Goal: Information Seeking & Learning: Learn about a topic

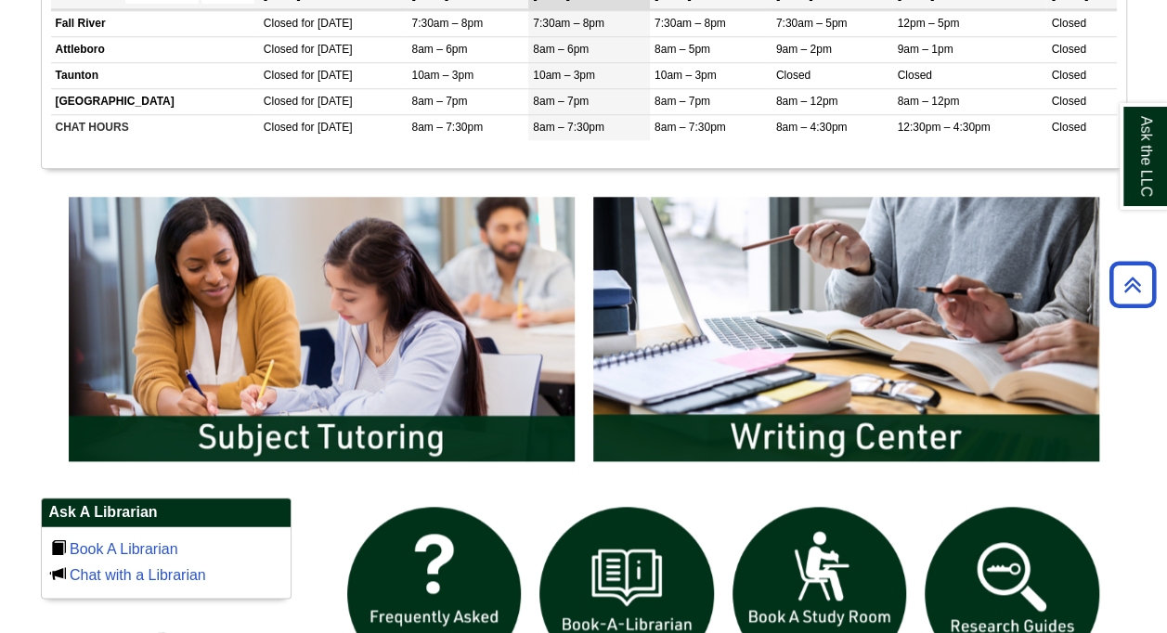
scroll to position [836, 0]
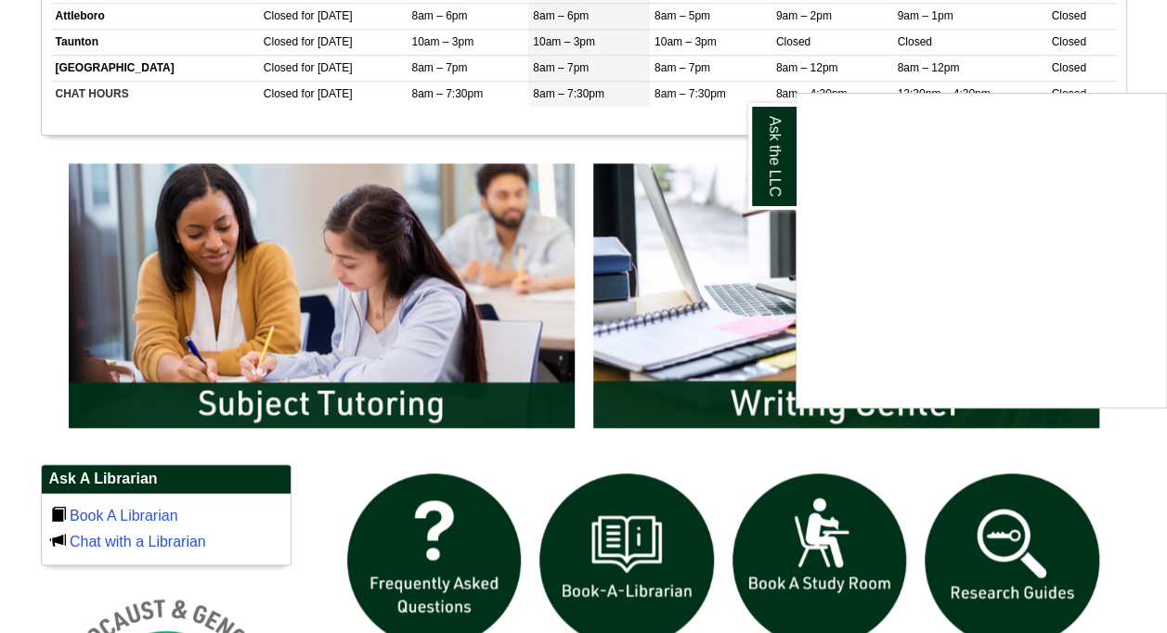
click at [344, 289] on div "Ask the LLC" at bounding box center [583, 316] width 1167 height 633
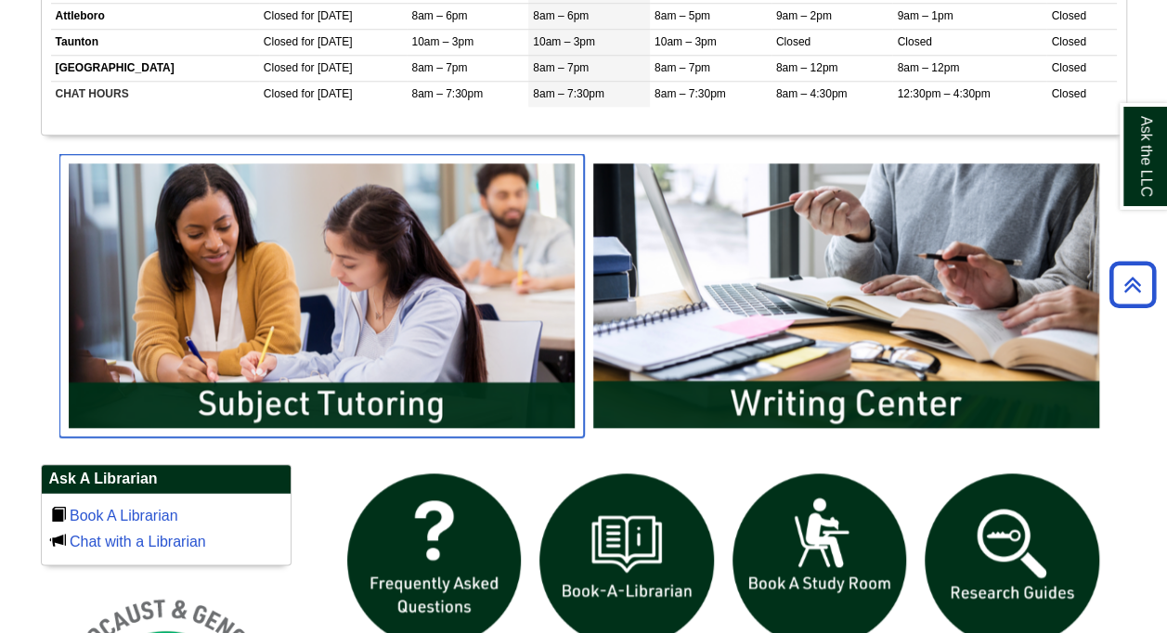
click at [353, 393] on img "slideshow" at bounding box center [321, 295] width 525 height 282
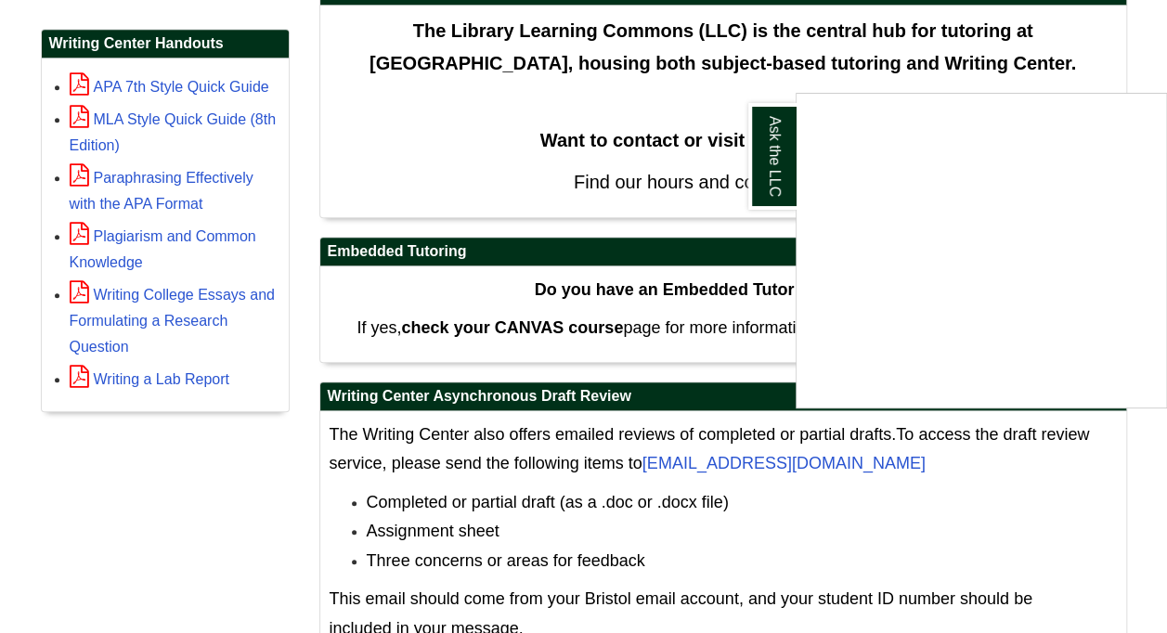
scroll to position [605, 0]
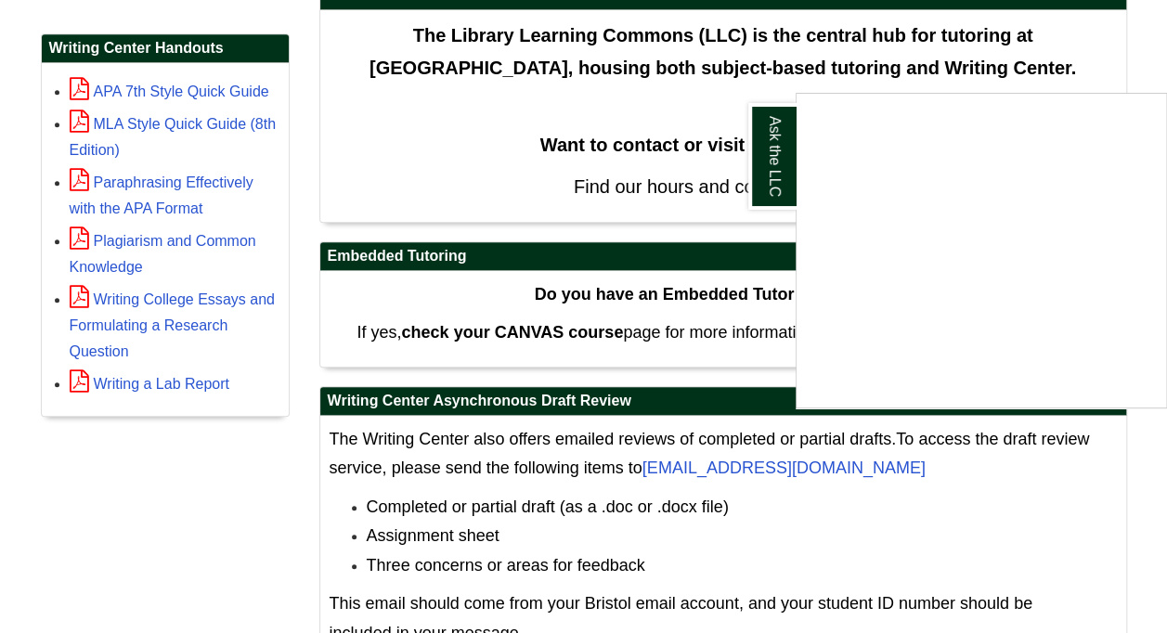
click at [60, 509] on div "Ask the LLC" at bounding box center [583, 316] width 1167 height 633
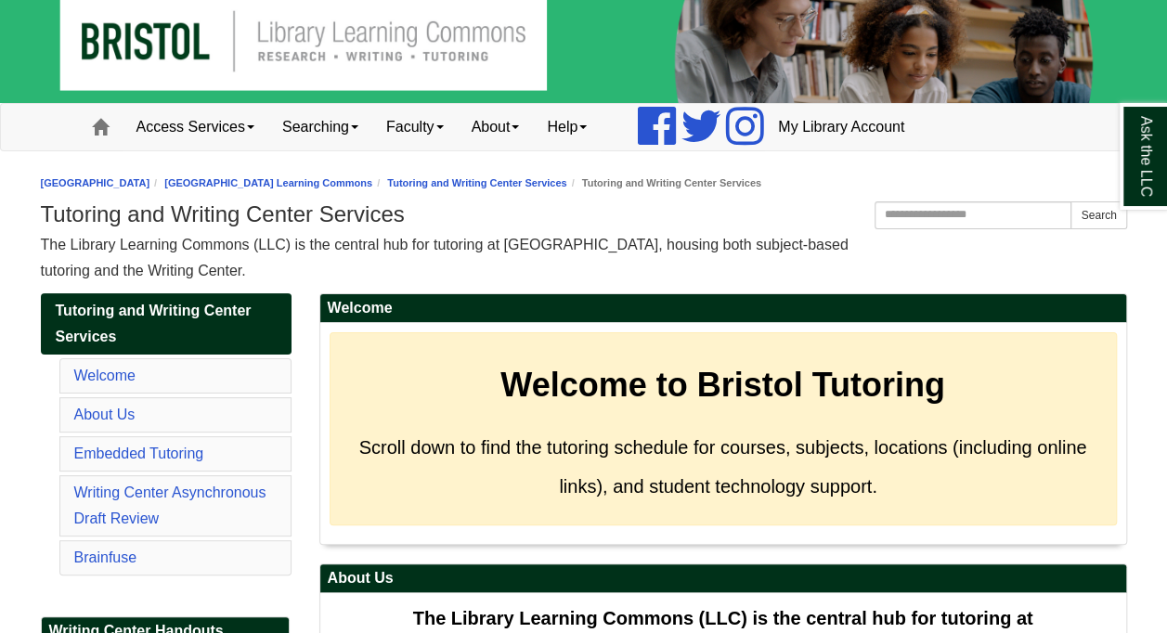
scroll to position [0, 0]
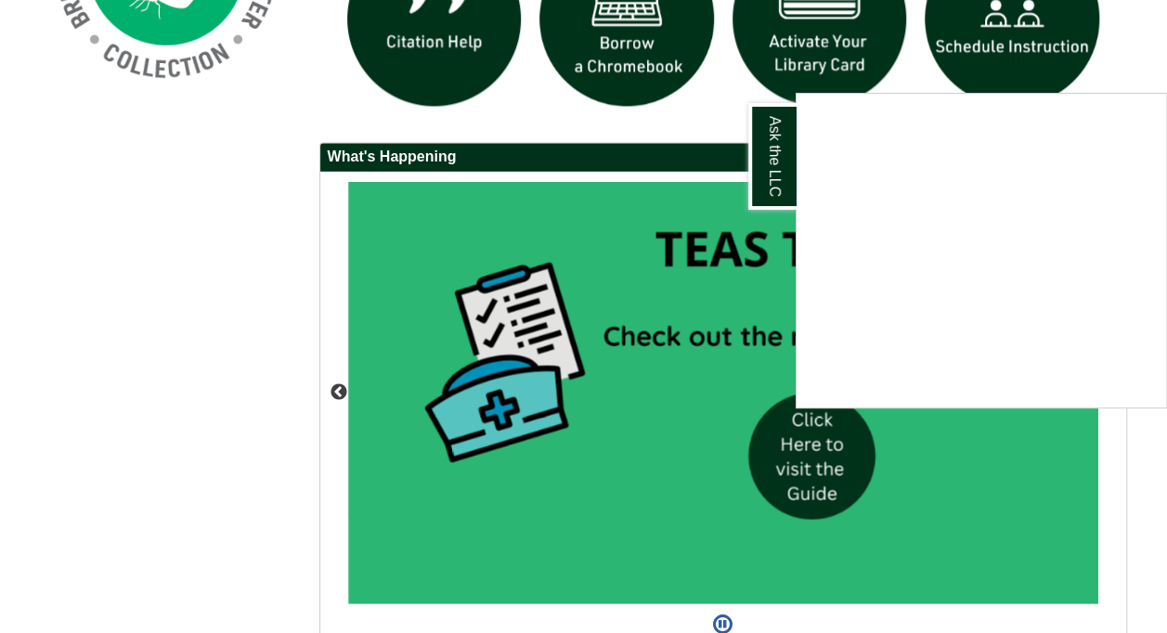
scroll to position [1669, 0]
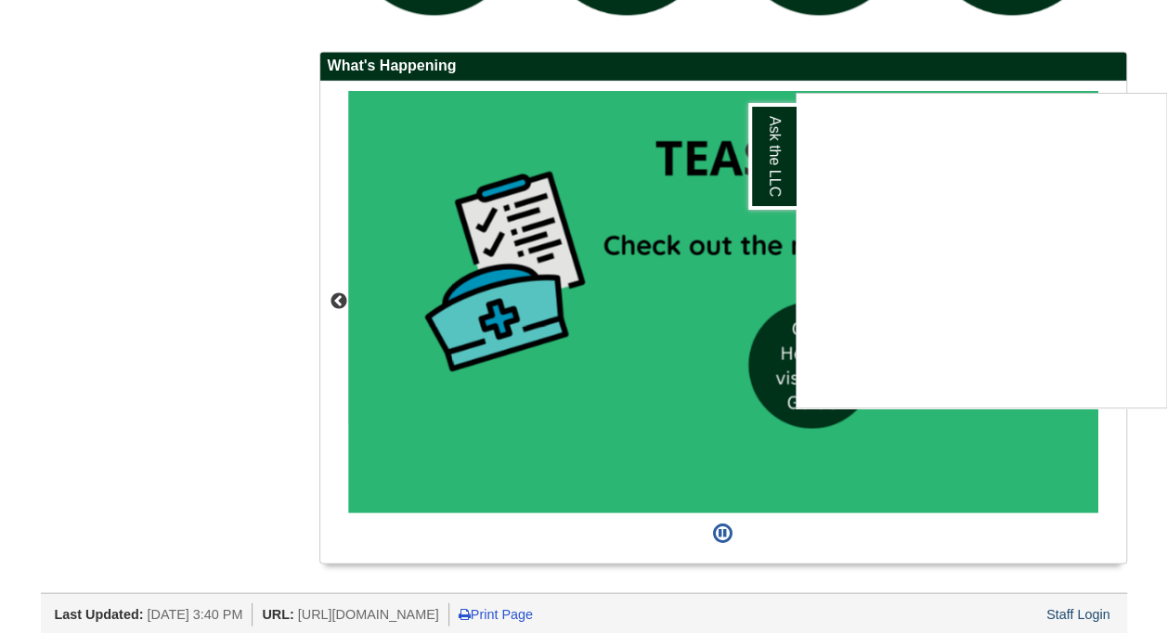
click at [28, 353] on div "Ask the LLC" at bounding box center [583, 316] width 1167 height 633
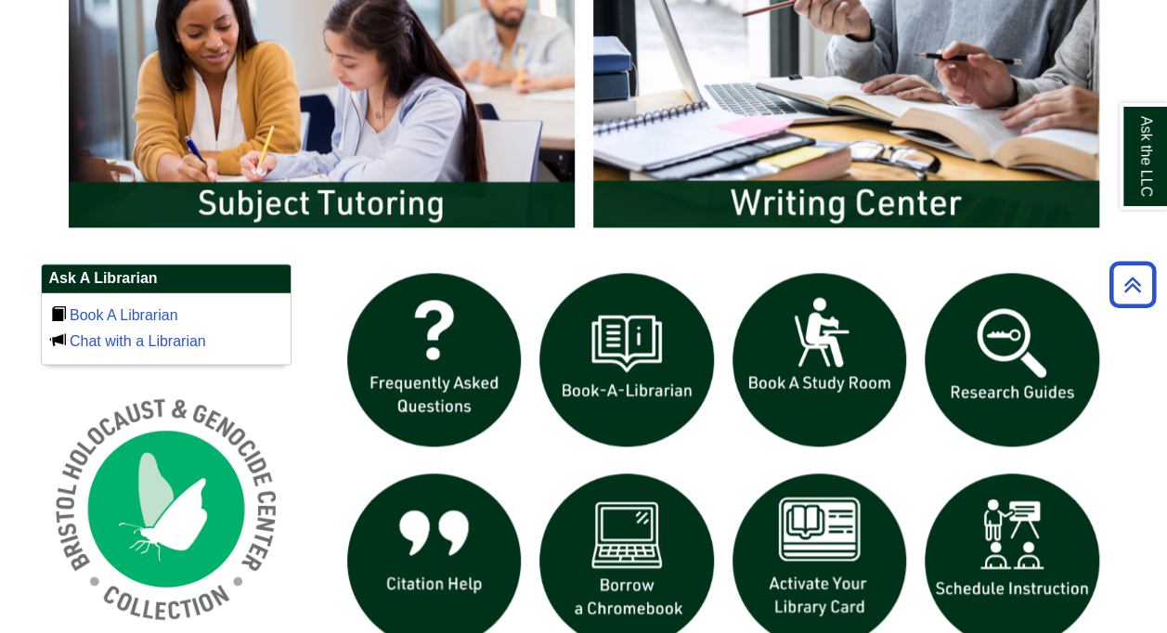
scroll to position [834, 0]
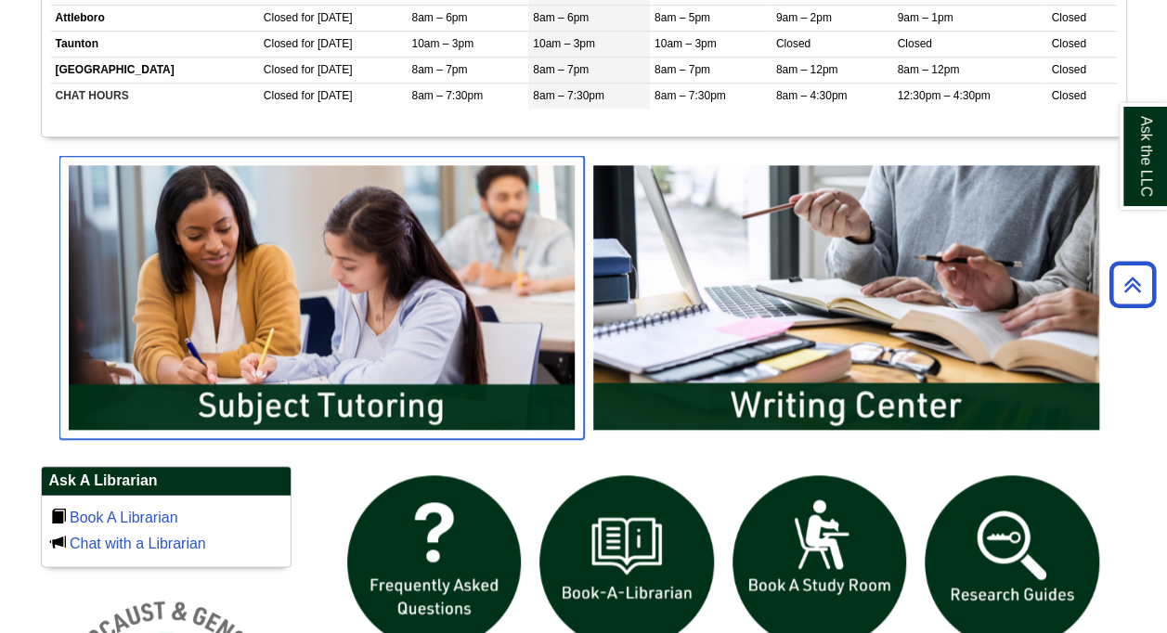
click at [348, 396] on img "slideshow" at bounding box center [321, 297] width 525 height 282
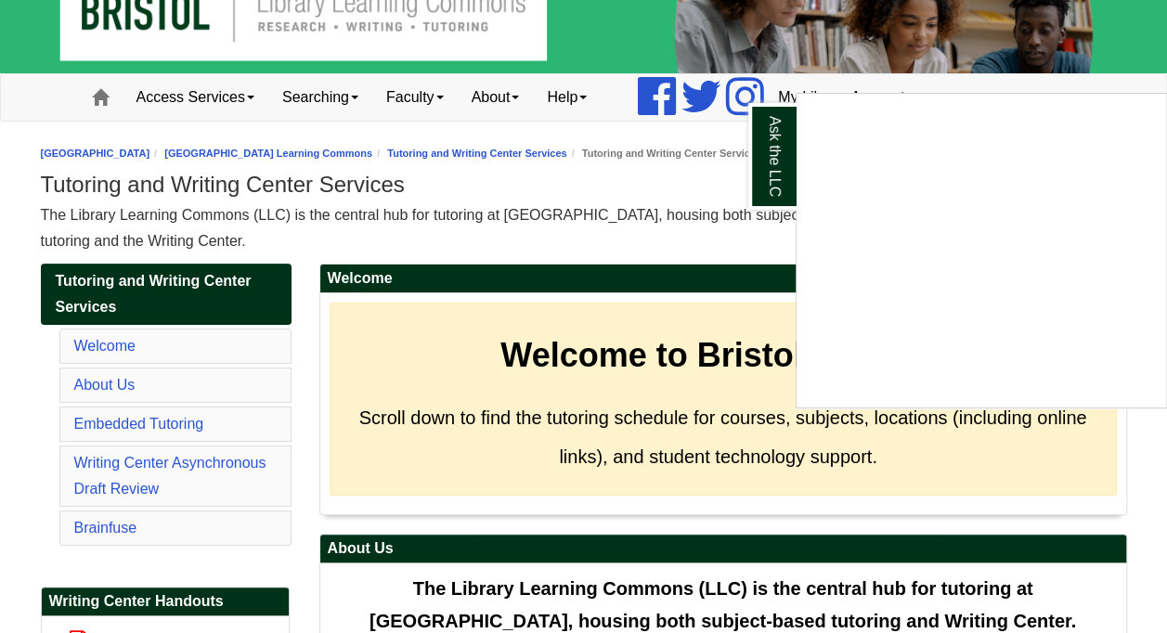
scroll to position [48, 0]
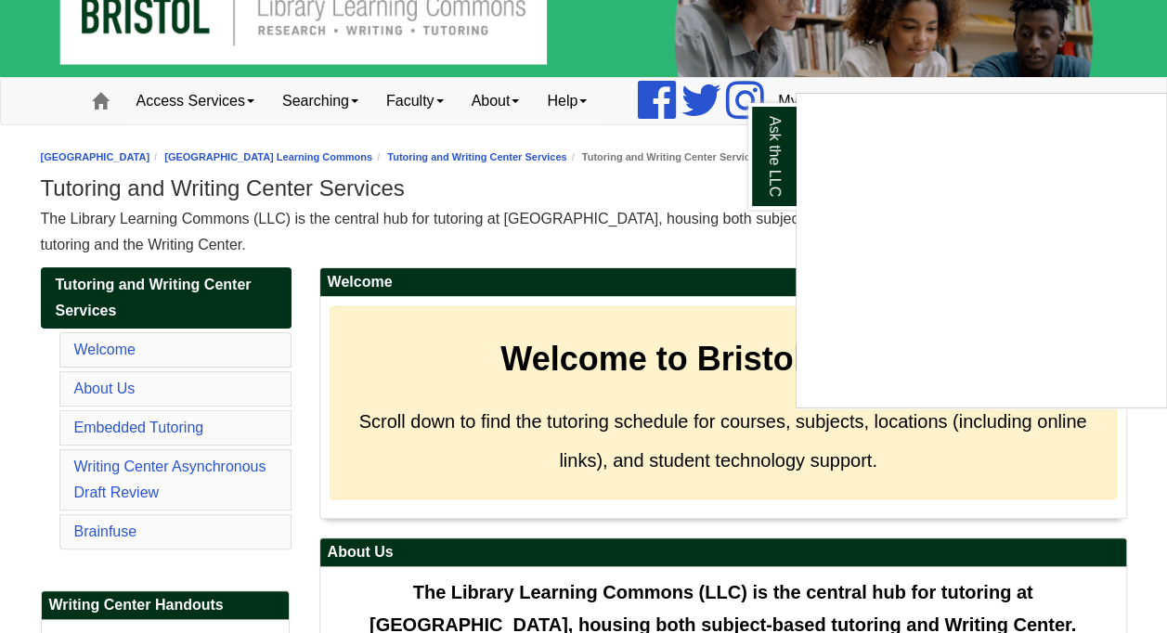
click at [109, 355] on div "Ask the LLC" at bounding box center [583, 316] width 1167 height 633
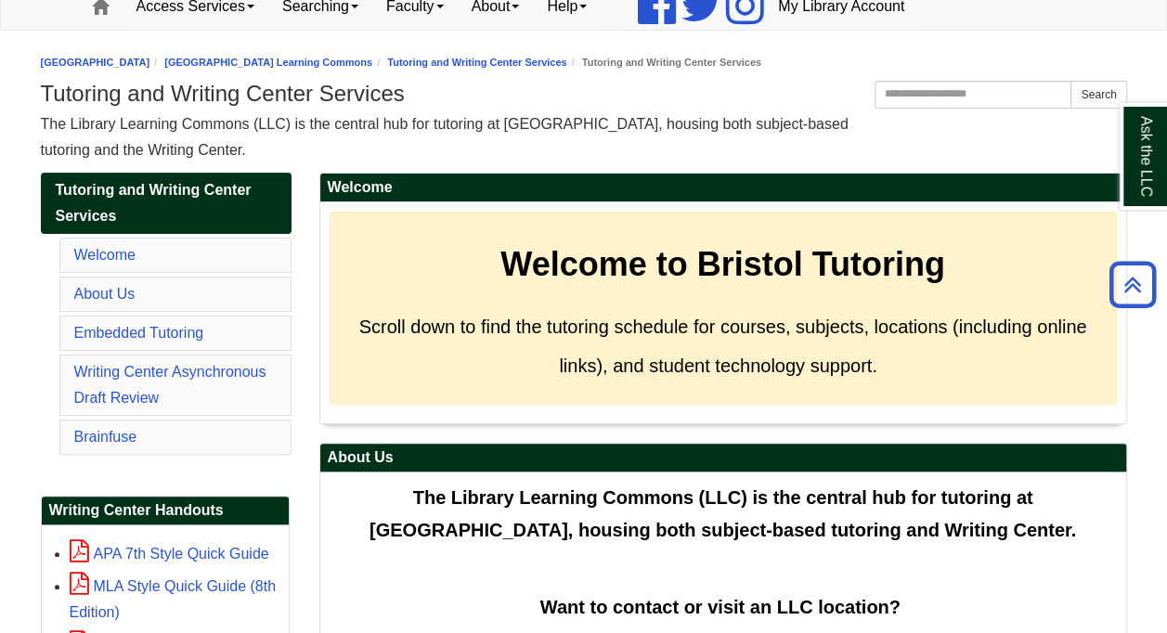
scroll to position [0, 0]
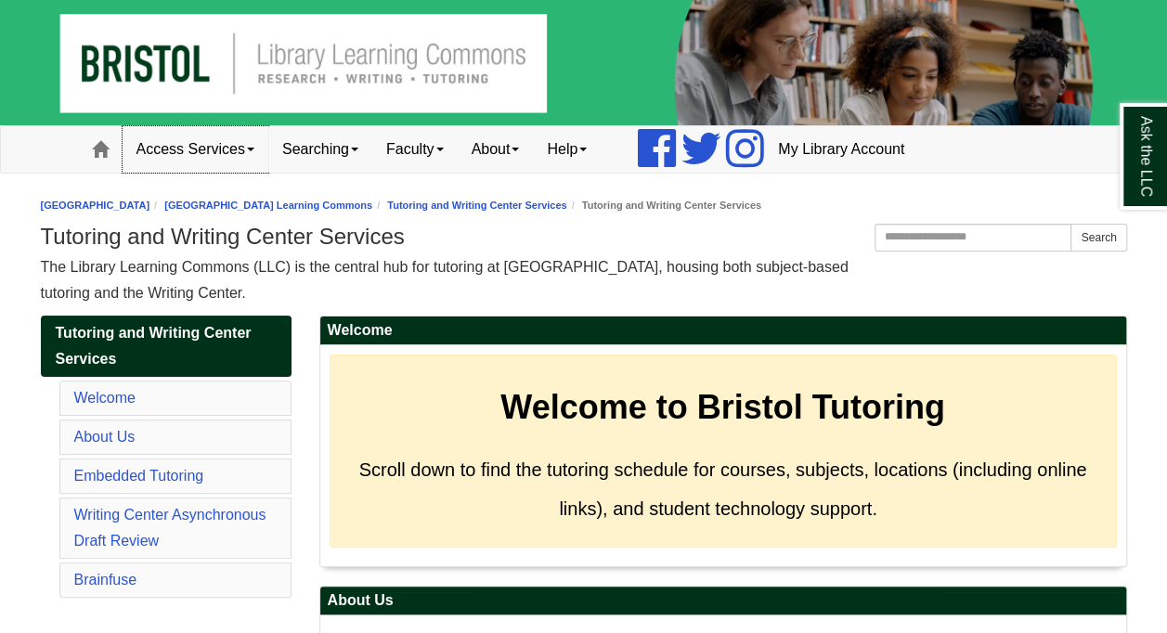
click at [222, 146] on link "Access Services" at bounding box center [196, 149] width 146 height 46
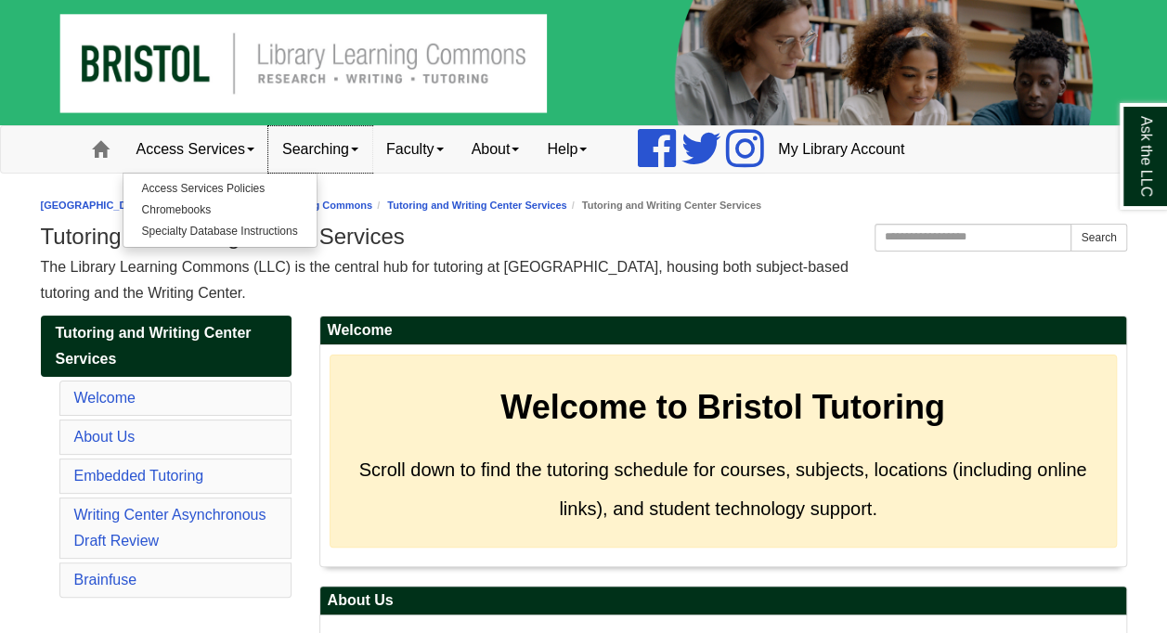
click at [304, 148] on link "Searching" at bounding box center [320, 149] width 104 height 46
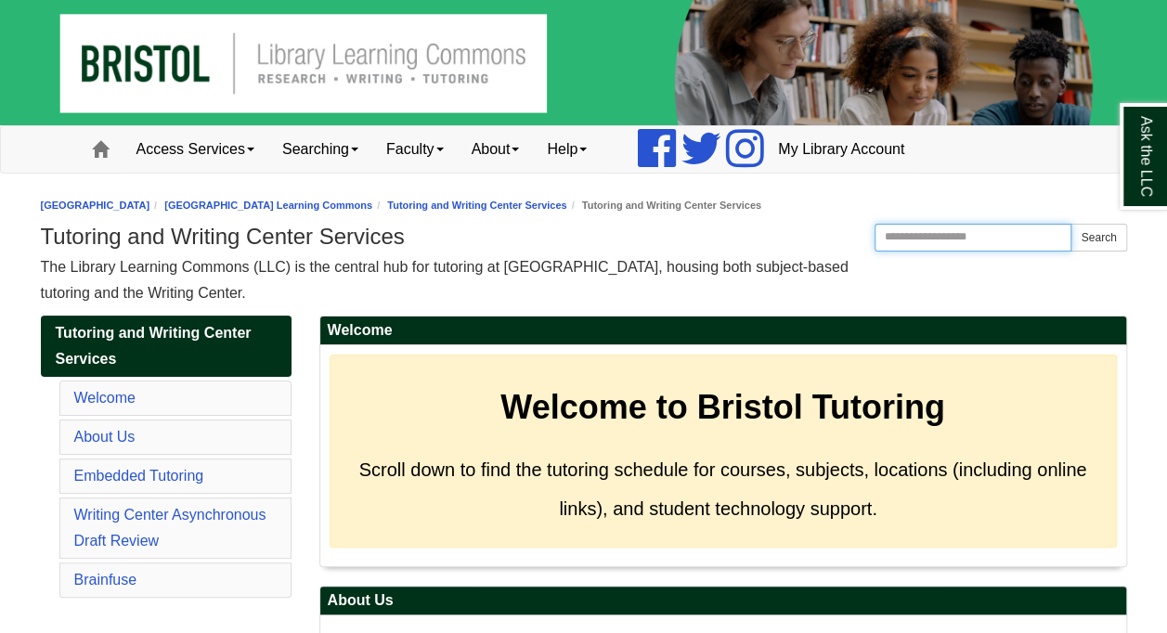
click at [914, 240] on input "Search the Website" at bounding box center [974, 238] width 198 height 28
type input "**********"
click at [1106, 245] on button "Search" at bounding box center [1099, 238] width 56 height 28
